Goal: Information Seeking & Learning: Learn about a topic

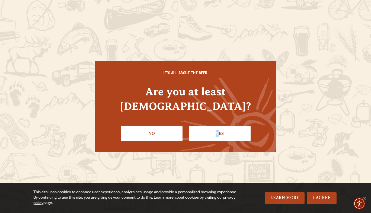
click at [217, 126] on link "Yes" at bounding box center [220, 134] width 62 height 16
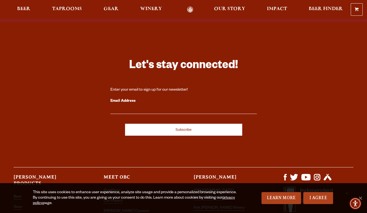
scroll to position [1540, 0]
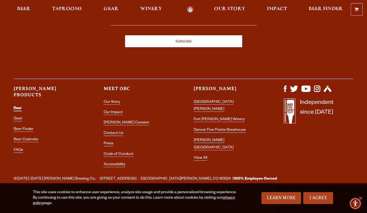
click at [17, 106] on link "Beer" at bounding box center [18, 108] width 8 height 5
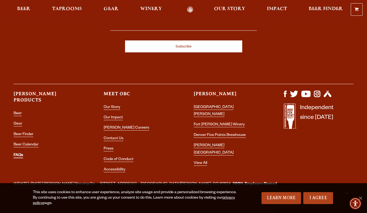
click at [18, 153] on link "FAQs" at bounding box center [18, 155] width 9 height 5
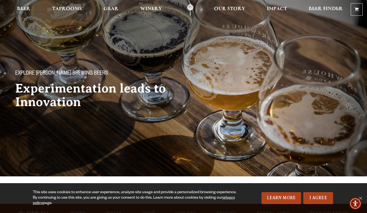
drag, startPoint x: 314, startPoint y: 197, endPoint x: 300, endPoint y: 190, distance: 14.9
click at [313, 197] on link "I Agree" at bounding box center [318, 198] width 30 height 12
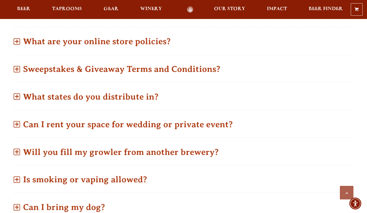
scroll to position [298, 0]
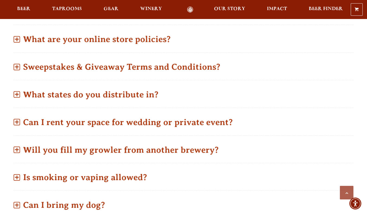
click at [17, 40] on span at bounding box center [17, 39] width 7 height 7
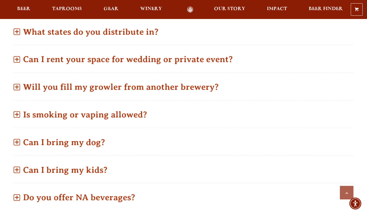
scroll to position [298, 0]
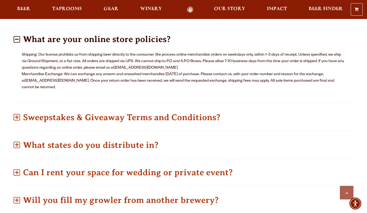
drag, startPoint x: 17, startPoint y: 39, endPoint x: 5, endPoint y: 52, distance: 16.9
click at [16, 41] on span at bounding box center [17, 39] width 7 height 7
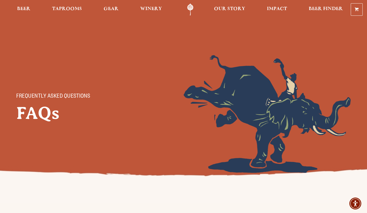
click at [25, 11] on span "Beer" at bounding box center [23, 9] width 13 height 4
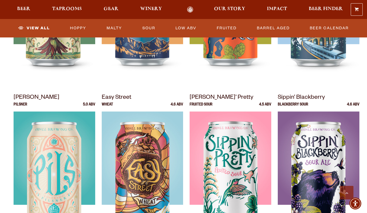
scroll to position [407, 0]
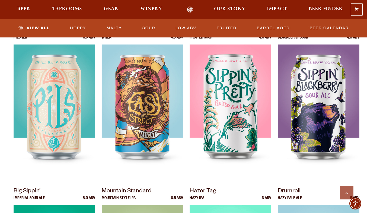
click at [231, 142] on img at bounding box center [231, 112] width 82 height 136
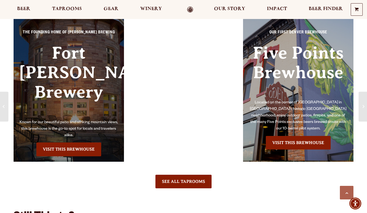
scroll to position [542, 0]
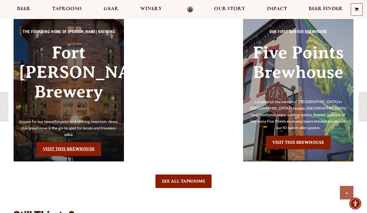
click at [62, 142] on link "Visit this Brewhouse" at bounding box center [68, 149] width 65 height 14
